Goal: Task Accomplishment & Management: Manage account settings

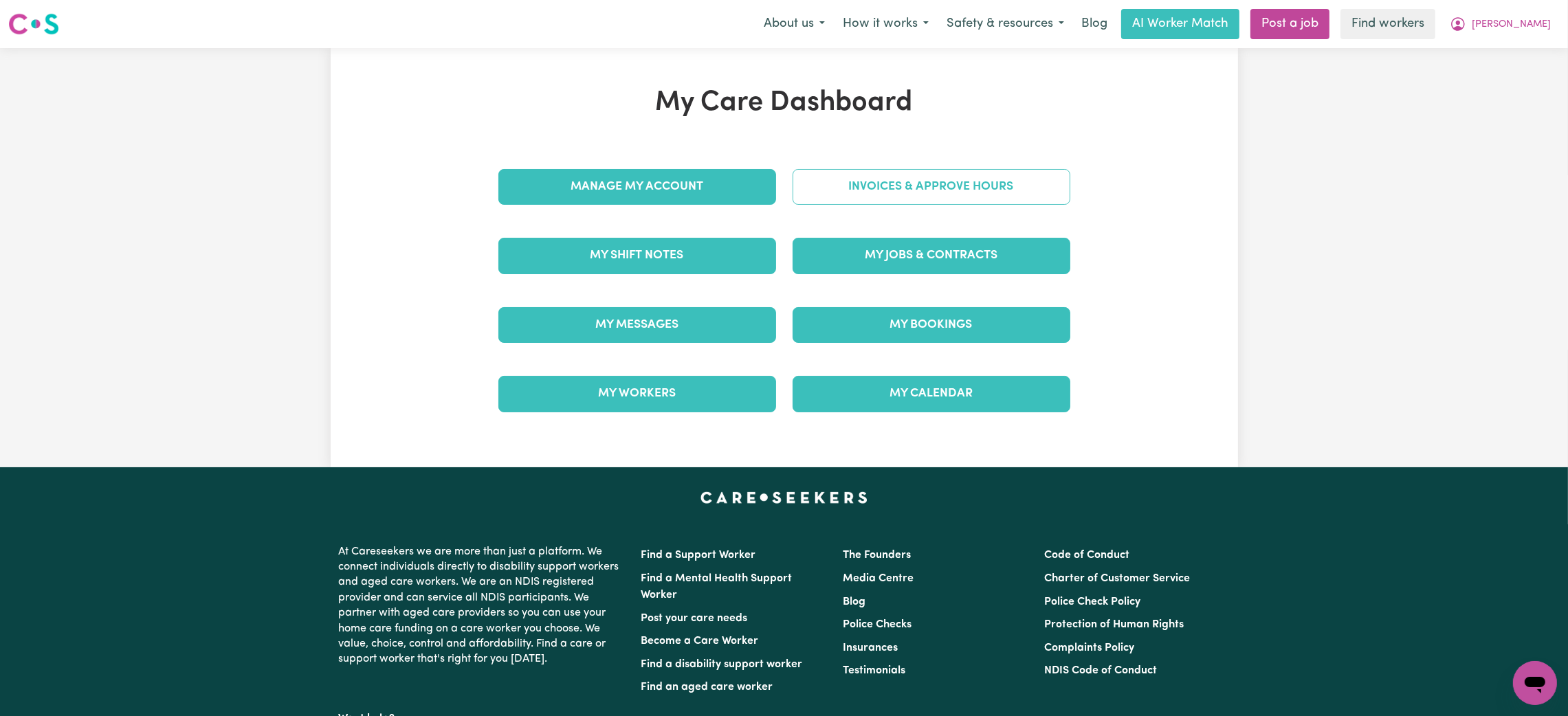
click at [805, 184] on link "Invoices & Approve Hours" at bounding box center [931, 187] width 278 height 36
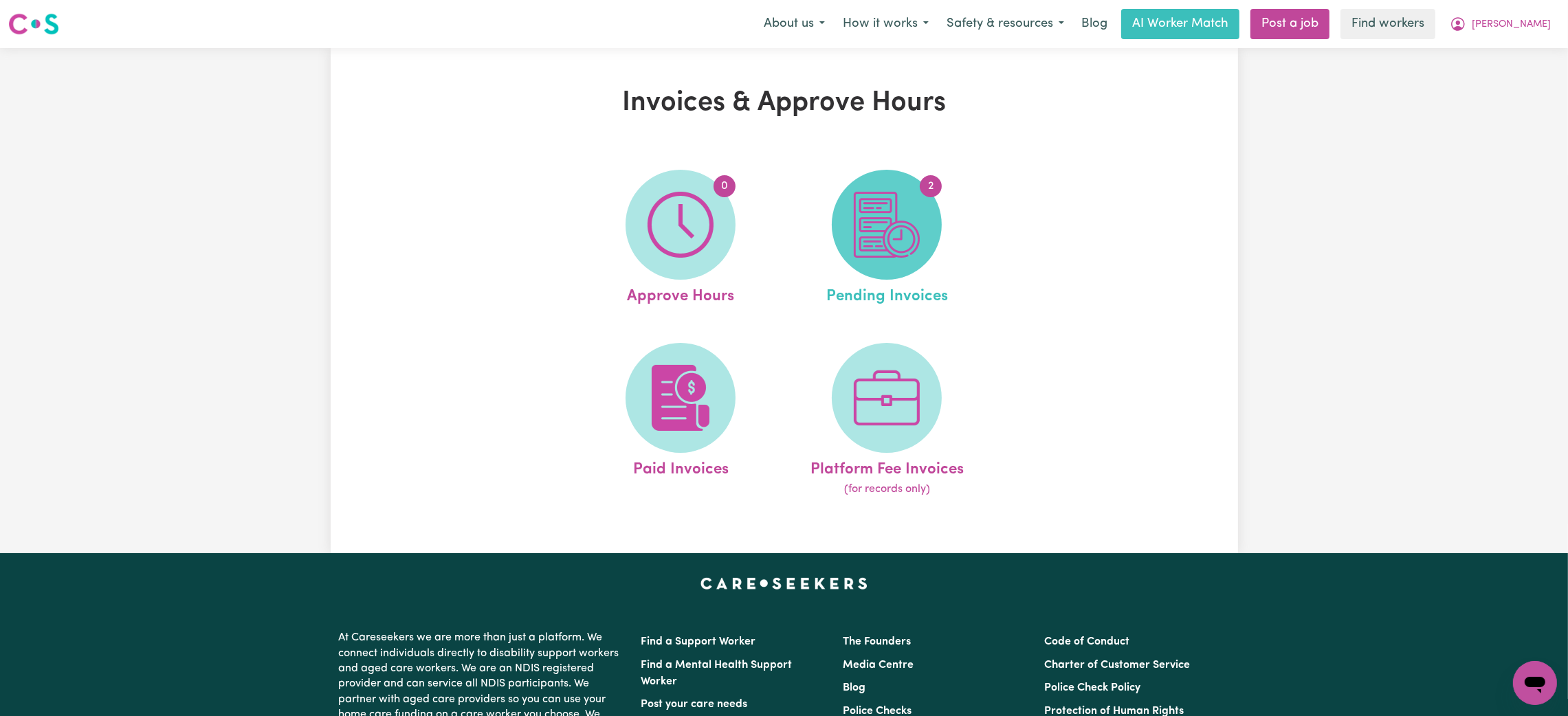
click at [897, 200] on img at bounding box center [886, 225] width 66 height 66
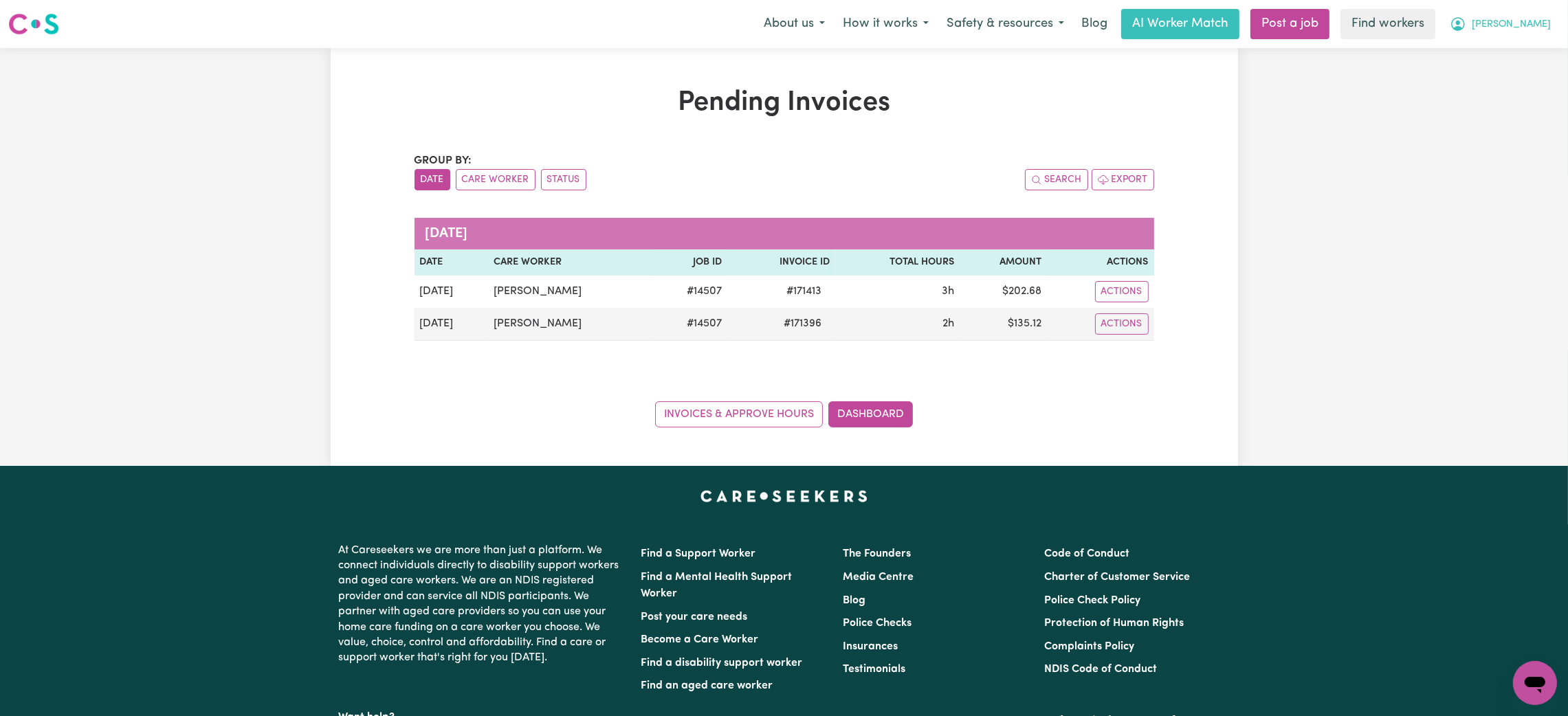
drag, startPoint x: 1544, startPoint y: 17, endPoint x: 1538, endPoint y: 31, distance: 15.2
click at [1544, 17] on span "[PERSON_NAME]" at bounding box center [1511, 24] width 79 height 15
click at [1512, 75] on link "Logout" at bounding box center [1504, 79] width 108 height 26
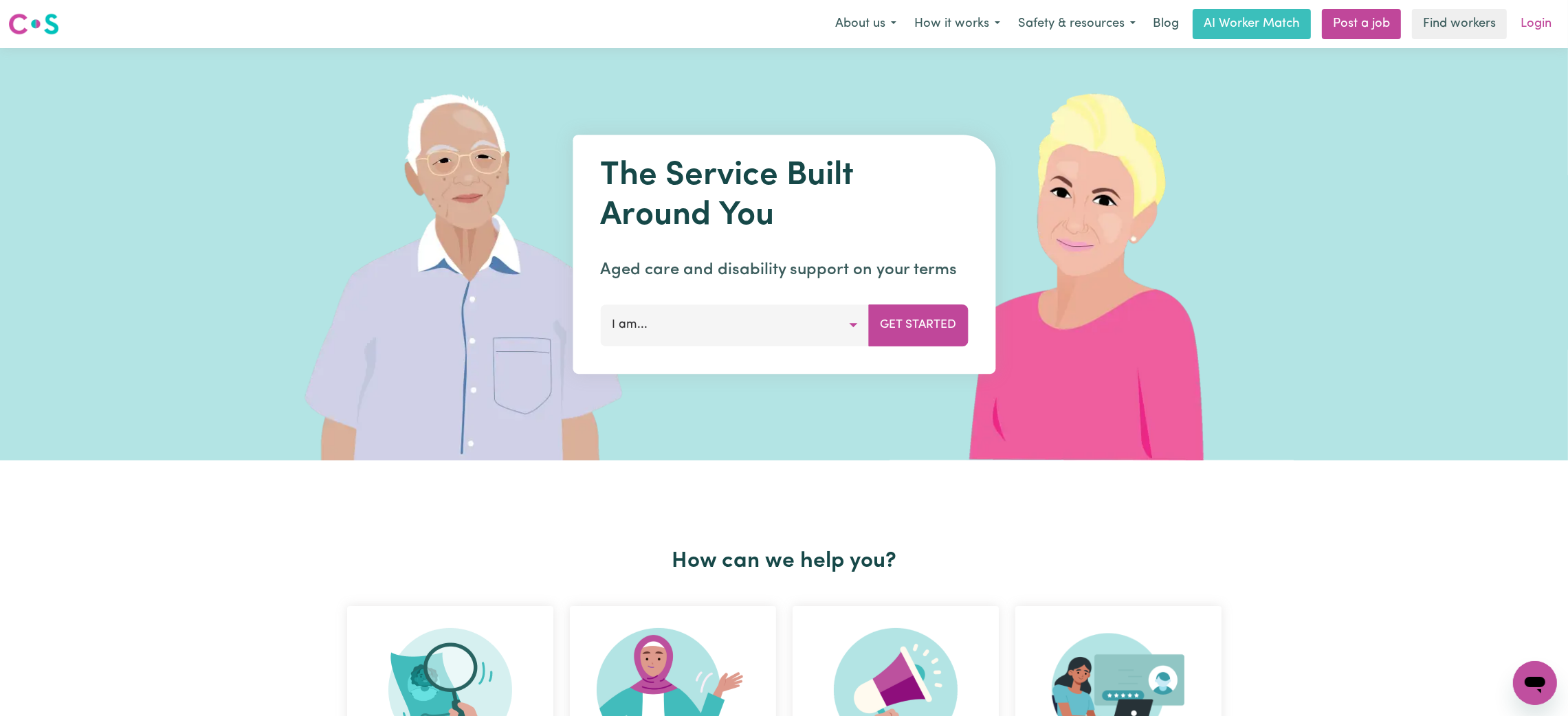
click at [1548, 23] on link "Login" at bounding box center [1535, 24] width 47 height 30
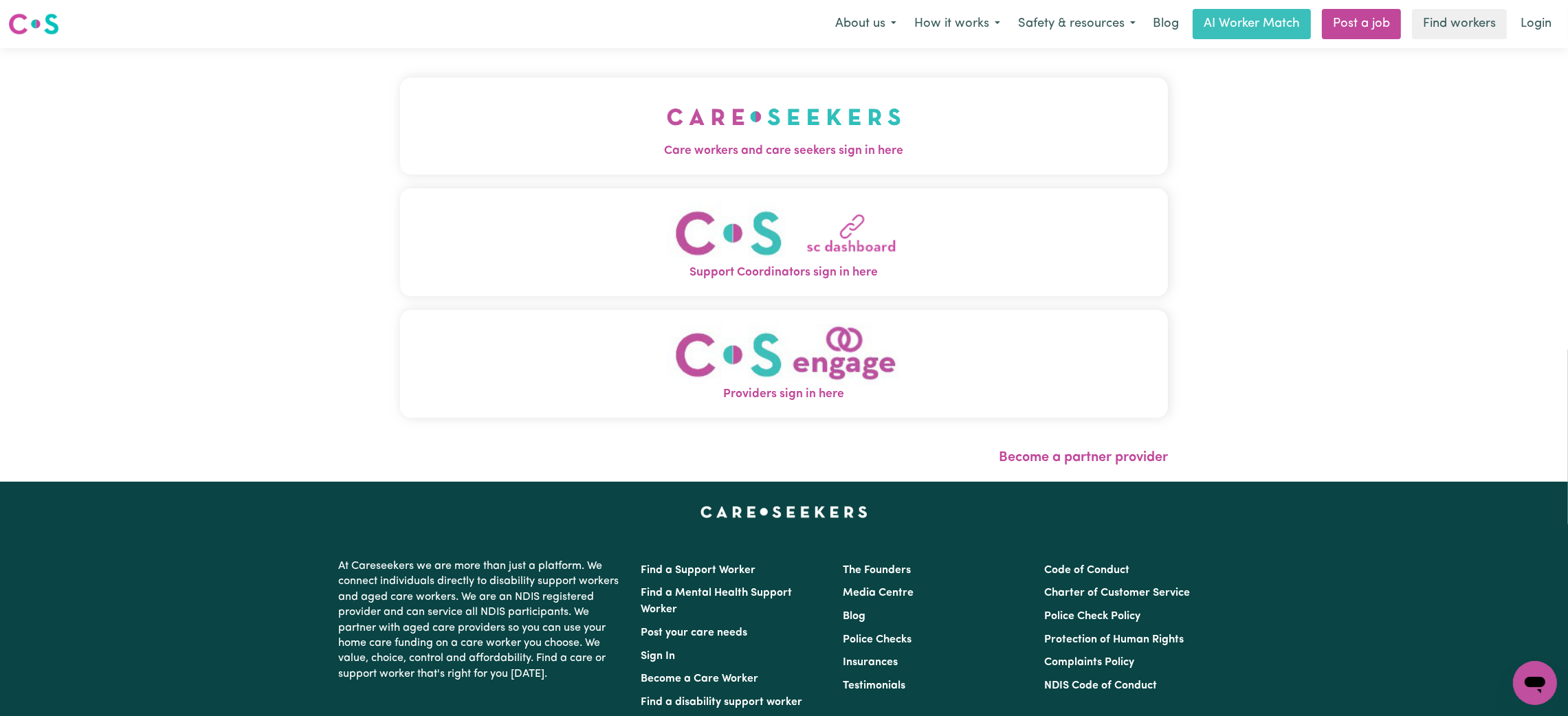
click at [768, 179] on div "Care workers and care seekers sign in here Support Coordinators sign in here Pr…" at bounding box center [784, 254] width 768 height 358
click at [788, 106] on img "Care workers and care seekers sign in here" at bounding box center [784, 116] width 234 height 51
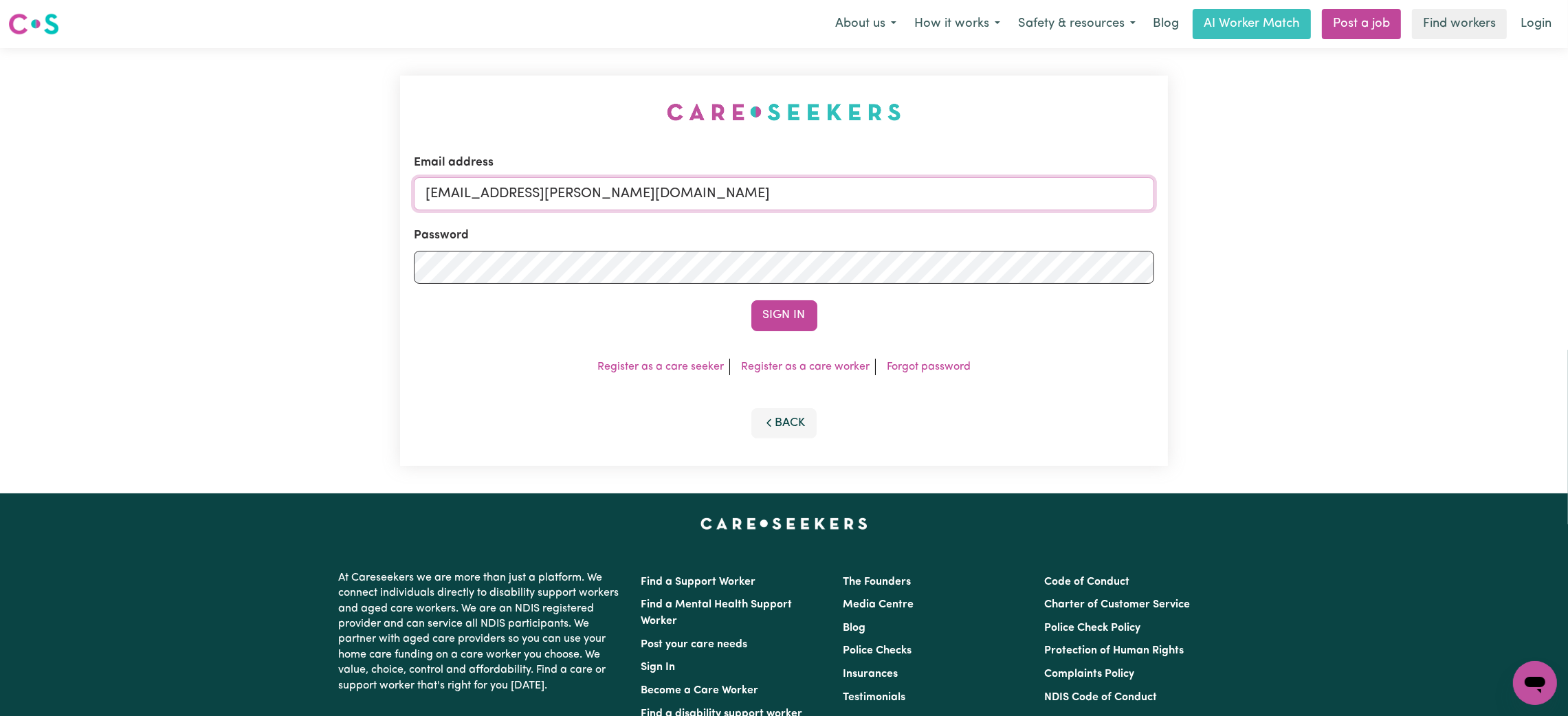
drag, startPoint x: 500, startPoint y: 197, endPoint x: 1096, endPoint y: 230, distance: 596.9
click at [1096, 230] on form "Email address [EMAIL_ADDRESS][PERSON_NAME][DOMAIN_NAME] Password Sign In" at bounding box center [784, 242] width 740 height 177
paste input "[EMAIL_ADDRESS][DOMAIN_NAME]"
type input "superuser~[EMAIL_ADDRESS][DOMAIN_NAME]"
click at [774, 305] on button "Sign In" at bounding box center [784, 316] width 66 height 30
